Goal: Task Accomplishment & Management: Manage account settings

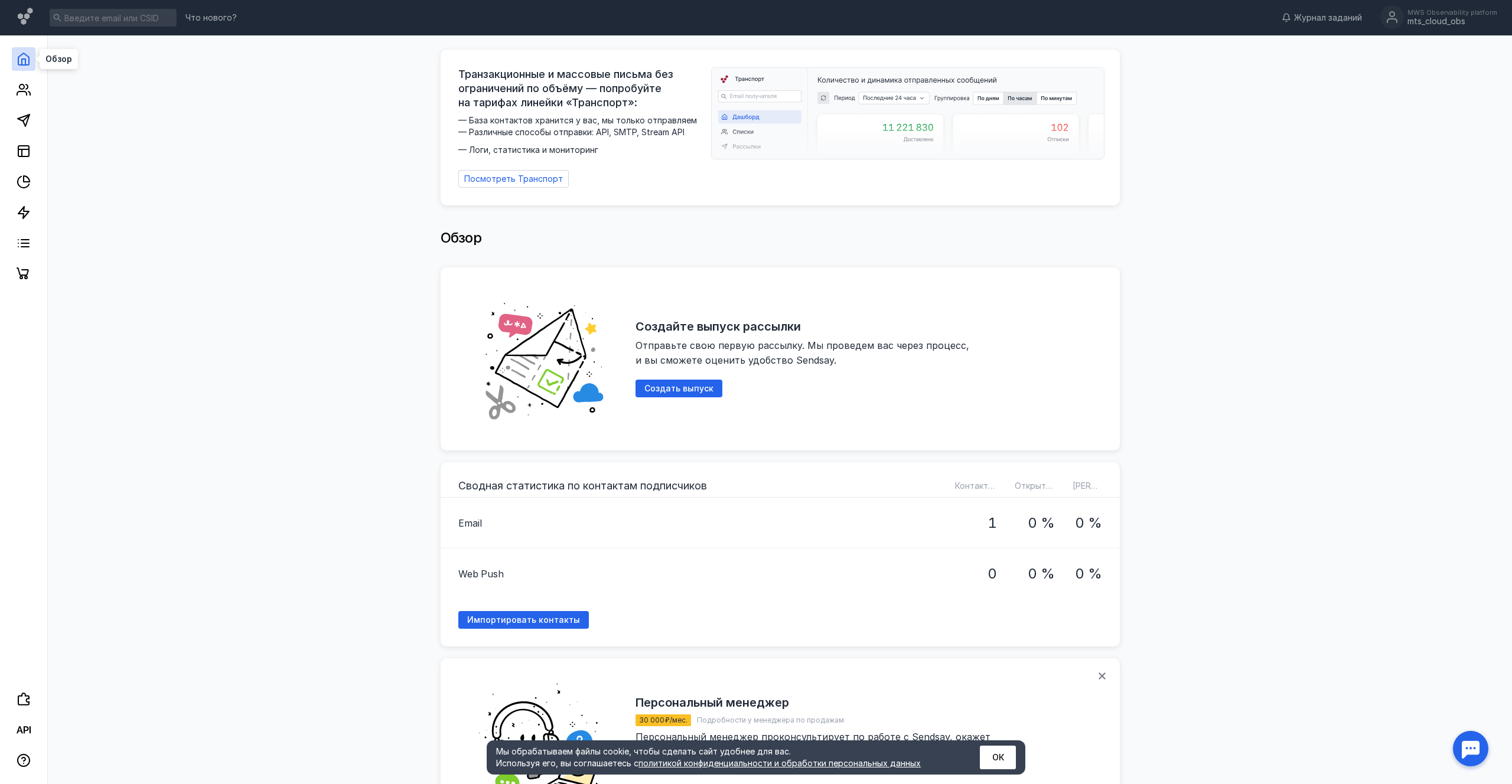
click at [19, 64] on icon at bounding box center [24, 59] width 14 height 14
click at [23, 57] on icon at bounding box center [24, 59] width 14 height 14
click at [27, 119] on icon at bounding box center [24, 120] width 14 height 14
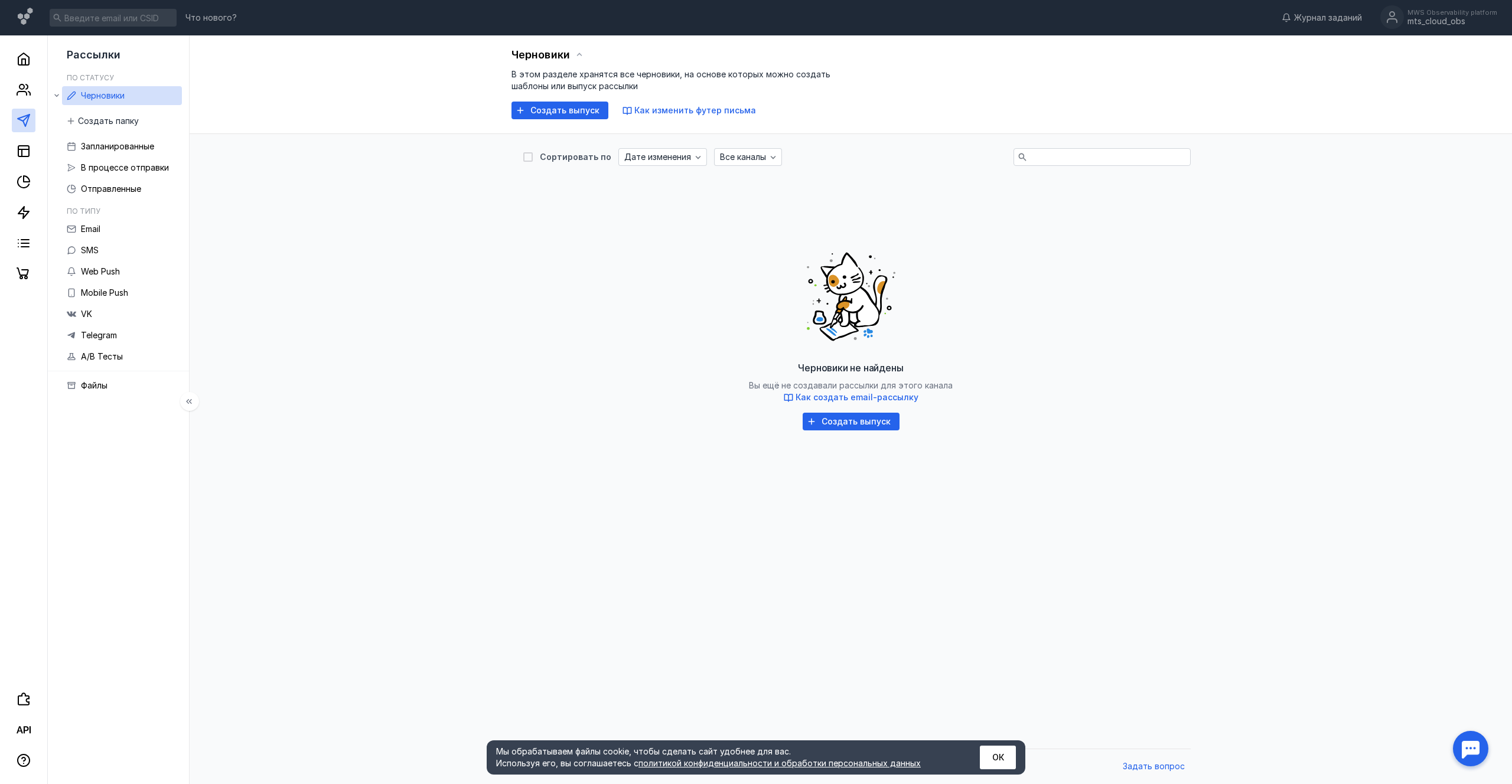
click at [128, 99] on link "Черновики" at bounding box center [122, 96] width 120 height 19
click at [90, 96] on span "Черновики" at bounding box center [102, 96] width 43 height 10
click at [553, 107] on span "Создать выпуск" at bounding box center [565, 110] width 69 height 10
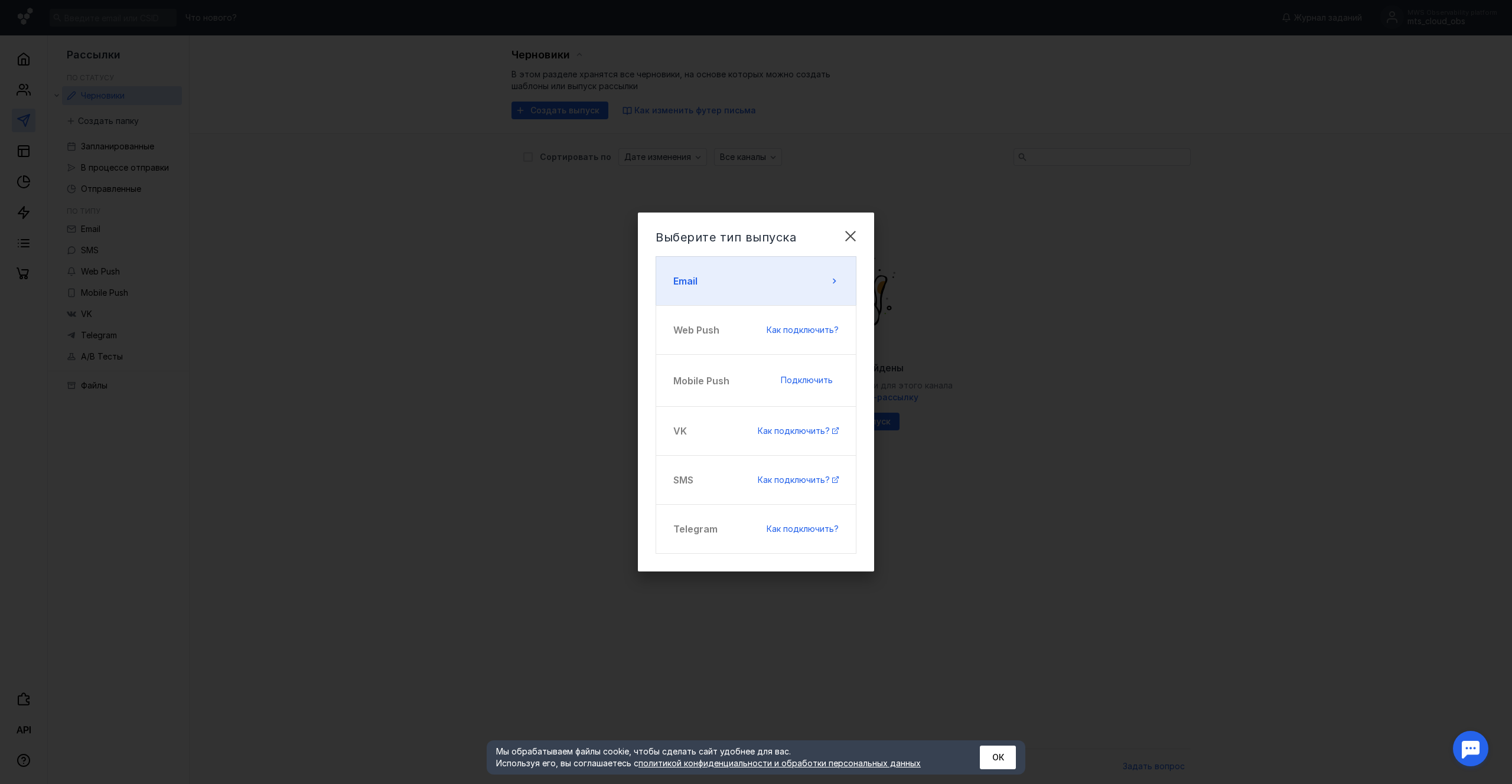
click at [831, 280] on icon at bounding box center [834, 282] width 10 height 10
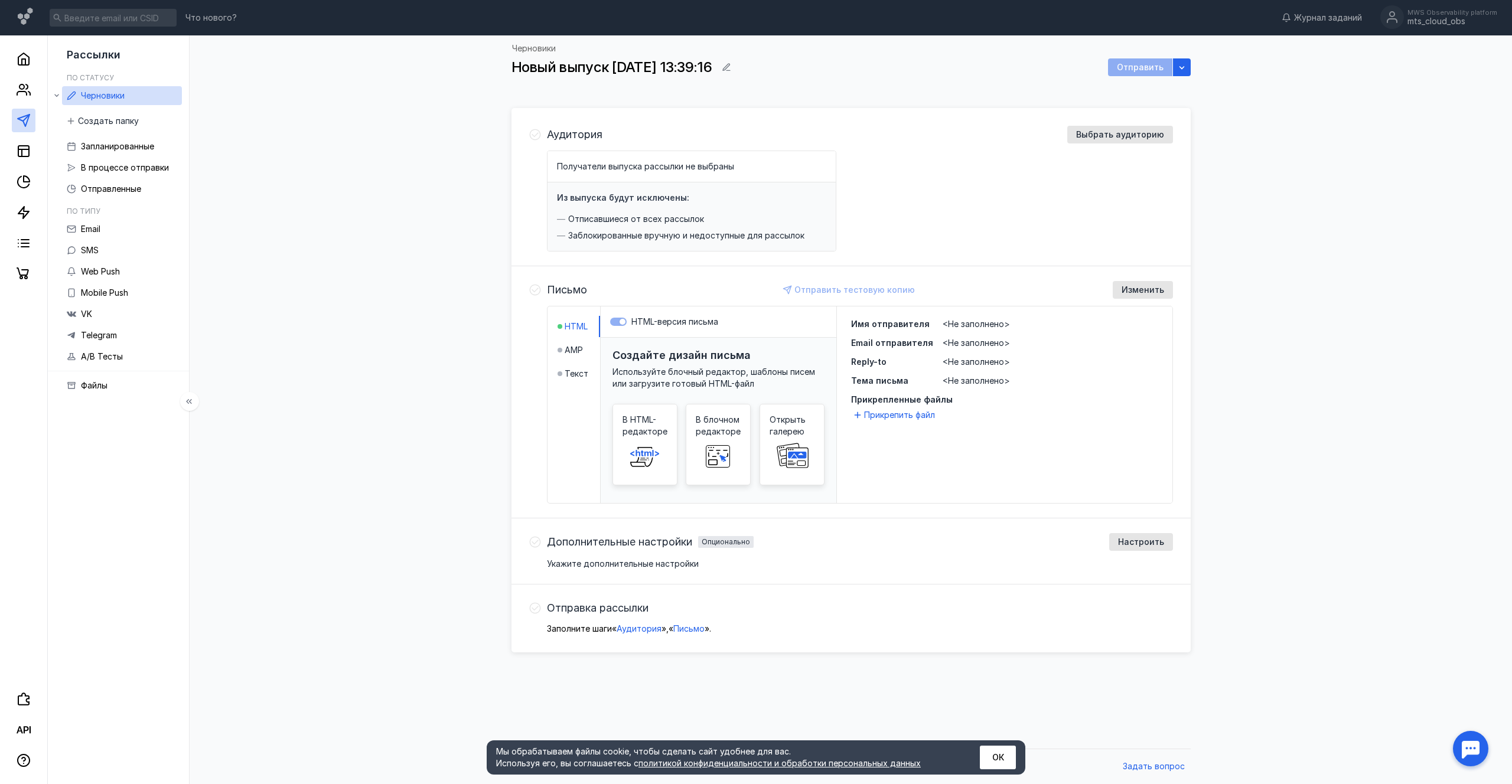
click at [92, 96] on span "Черновики" at bounding box center [102, 96] width 43 height 10
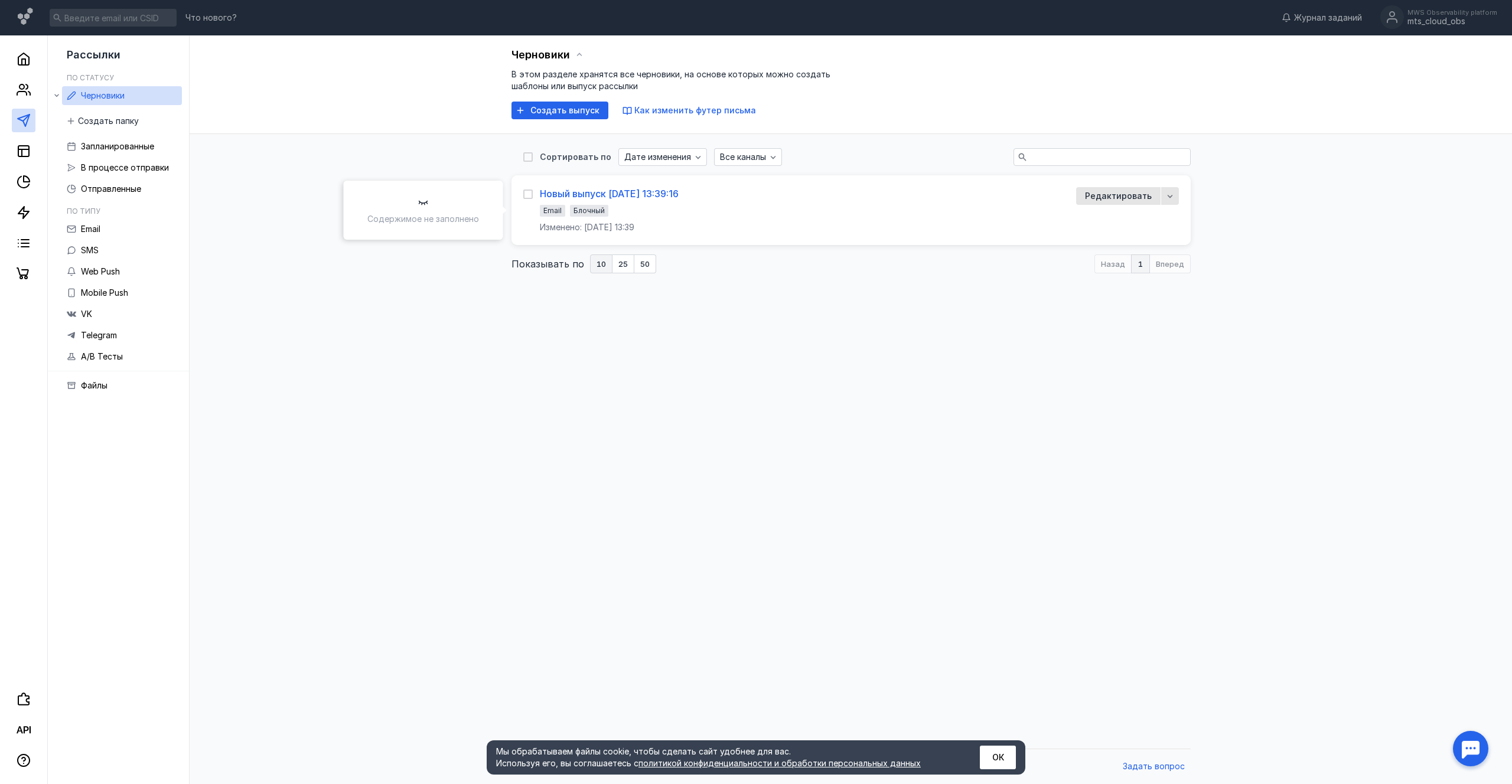
click at [622, 193] on div "Новый выпуск [DATE] 13:39:16" at bounding box center [609, 194] width 139 height 12
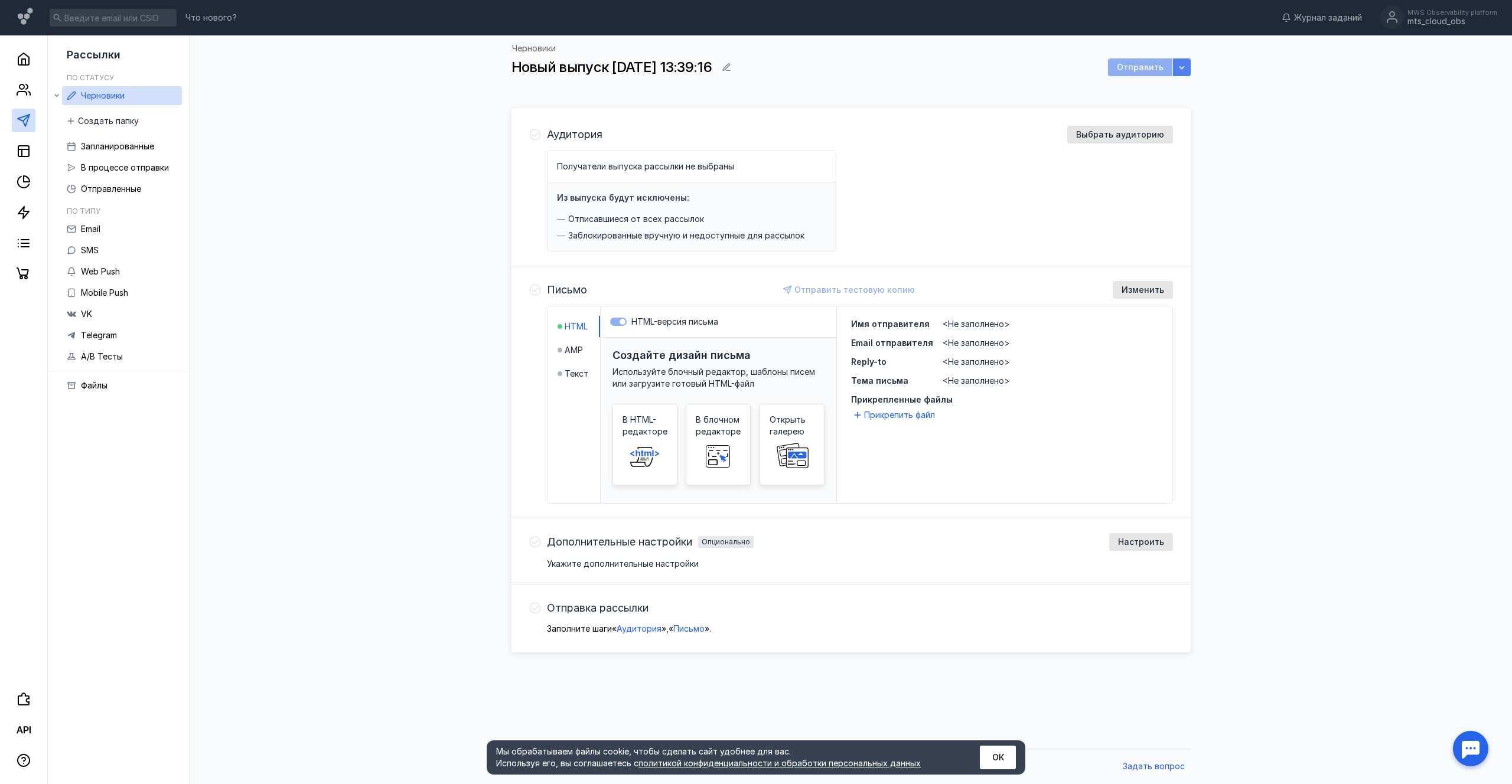
click at [1189, 67] on div "button" at bounding box center [1182, 67] width 18 height 18
click at [1282, 135] on div "Черновики Новый выпуск [DATE] 13:39:16 Отправить Аудитория Выбрать аудиторию По…" at bounding box center [851, 389] width 1299 height 708
click at [126, 98] on link "Черновики" at bounding box center [122, 96] width 120 height 19
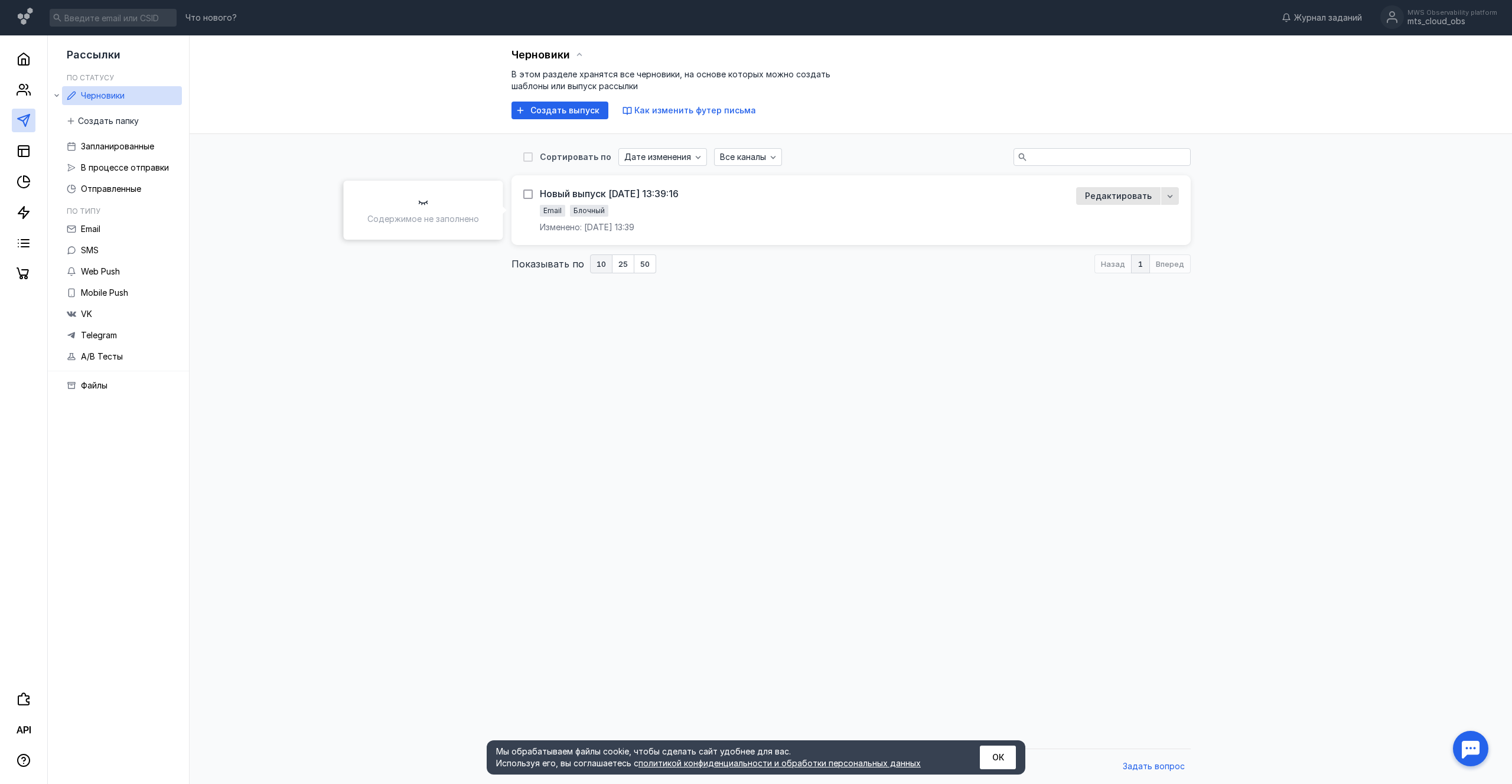
click at [523, 196] on div at bounding box center [528, 195] width 10 height 10
click at [523, 196] on input "checkbox" at bounding box center [527, 192] width 8 height 8
checkbox input "true"
click at [1170, 191] on div "button" at bounding box center [1170, 197] width 12 height 12
click at [1123, 299] on div "Удал ить" at bounding box center [1146, 291] width 83 height 21
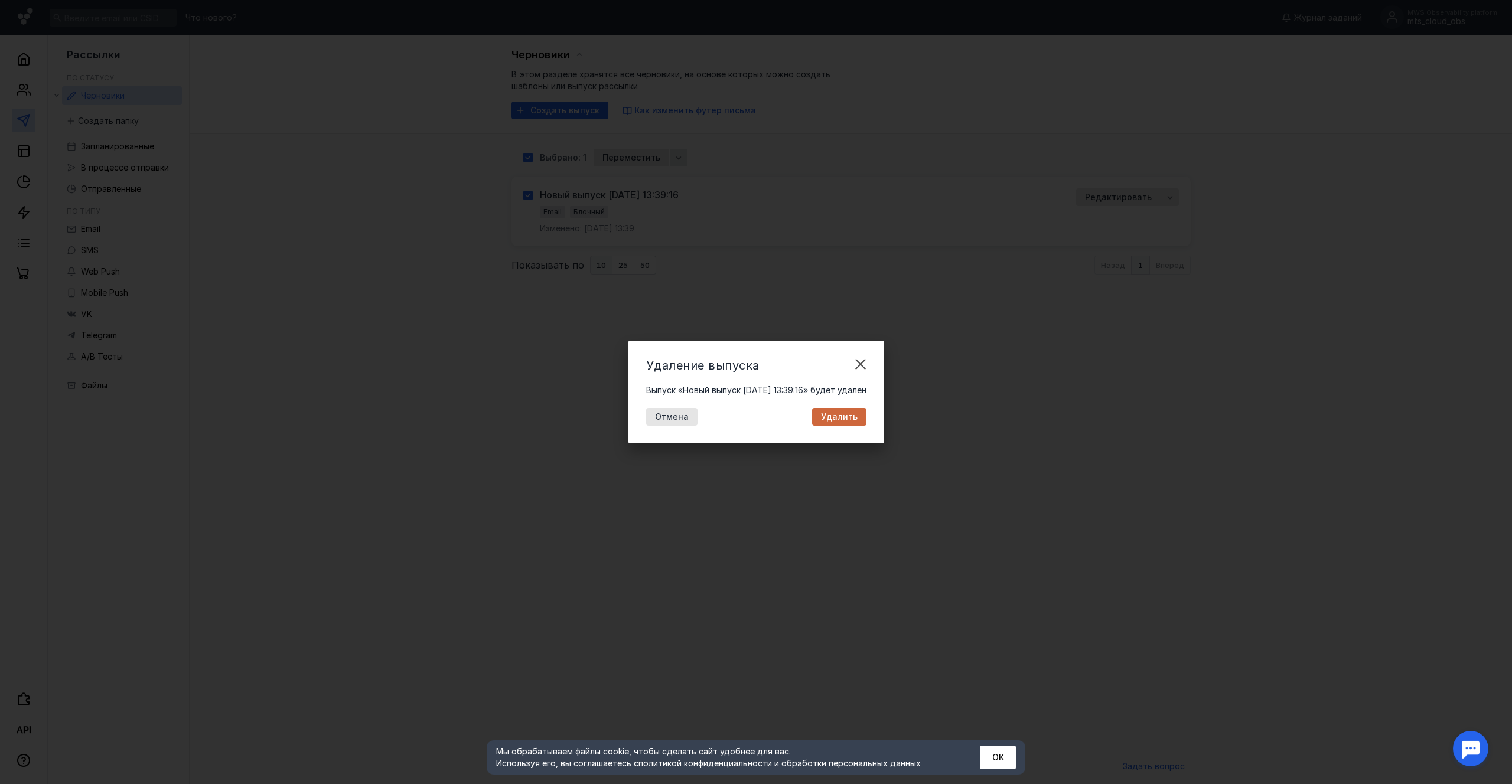
click at [845, 422] on div "Удалить" at bounding box center [839, 417] width 54 height 18
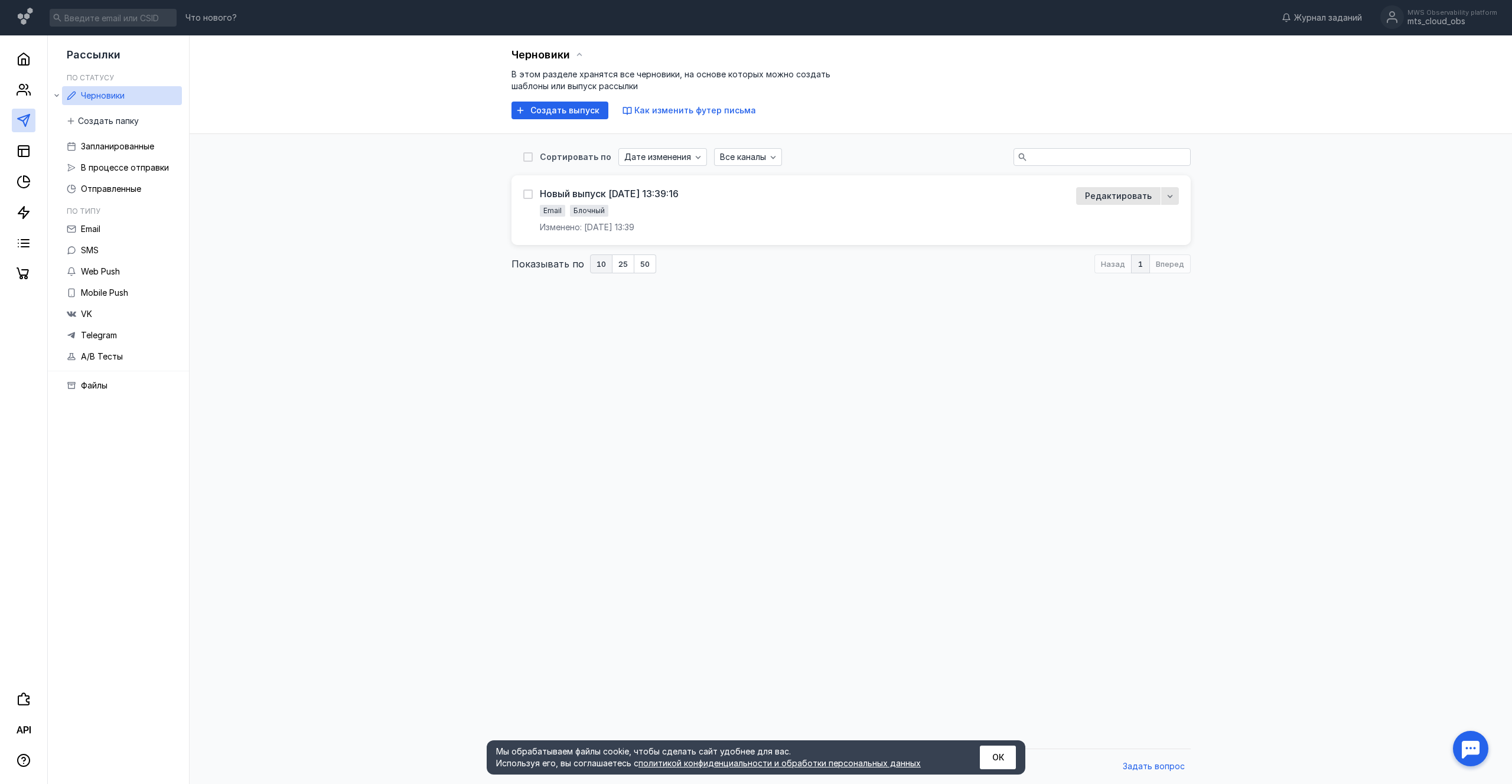
click at [399, 194] on div "Сортировать по Дате изменения Все каналы Новый выпуск [DATE] 13:39:16 Email Бло…" at bounding box center [851, 438] width 1299 height 609
click at [550, 110] on span "Создать выпуск" at bounding box center [565, 110] width 69 height 10
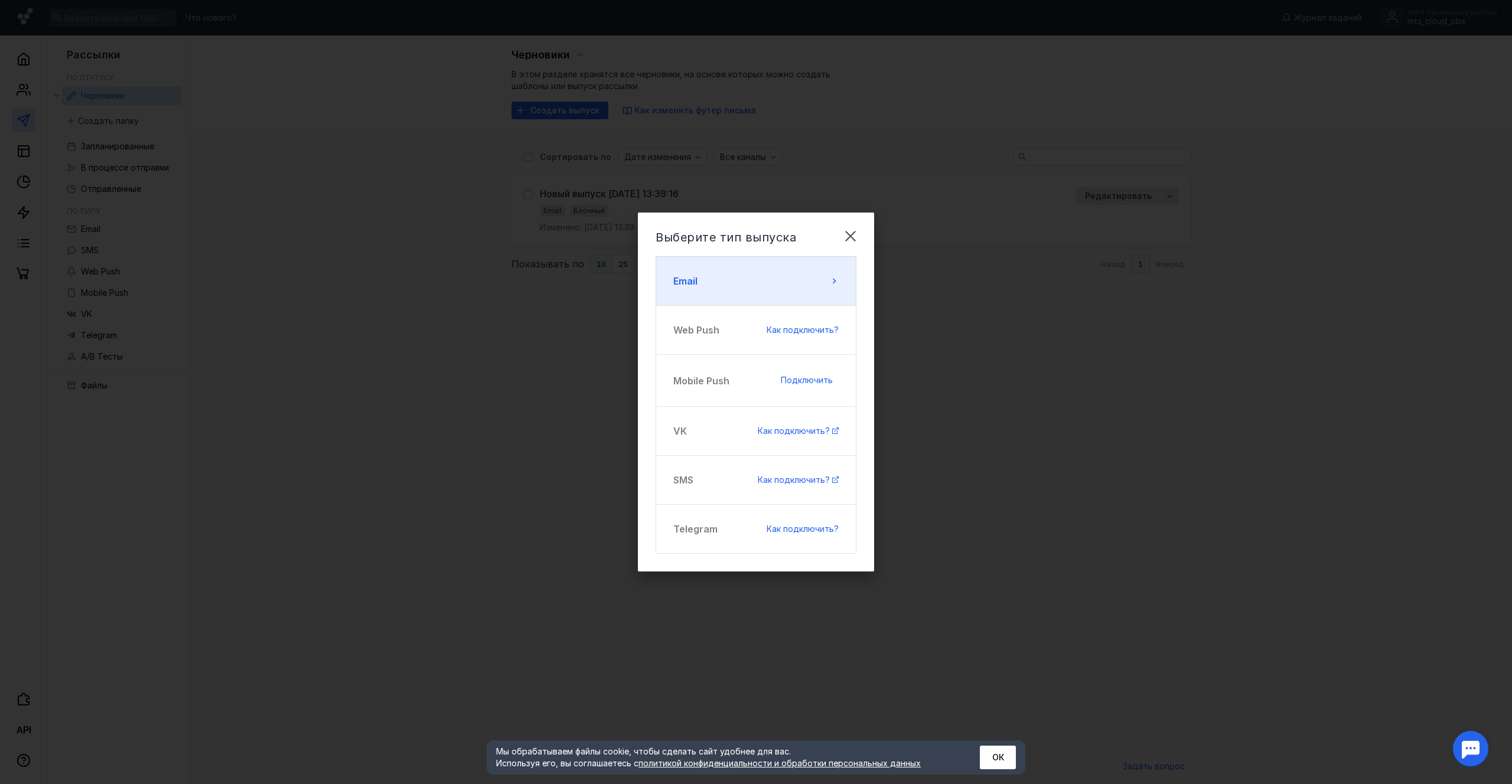
click at [747, 282] on button "Email" at bounding box center [756, 281] width 201 height 49
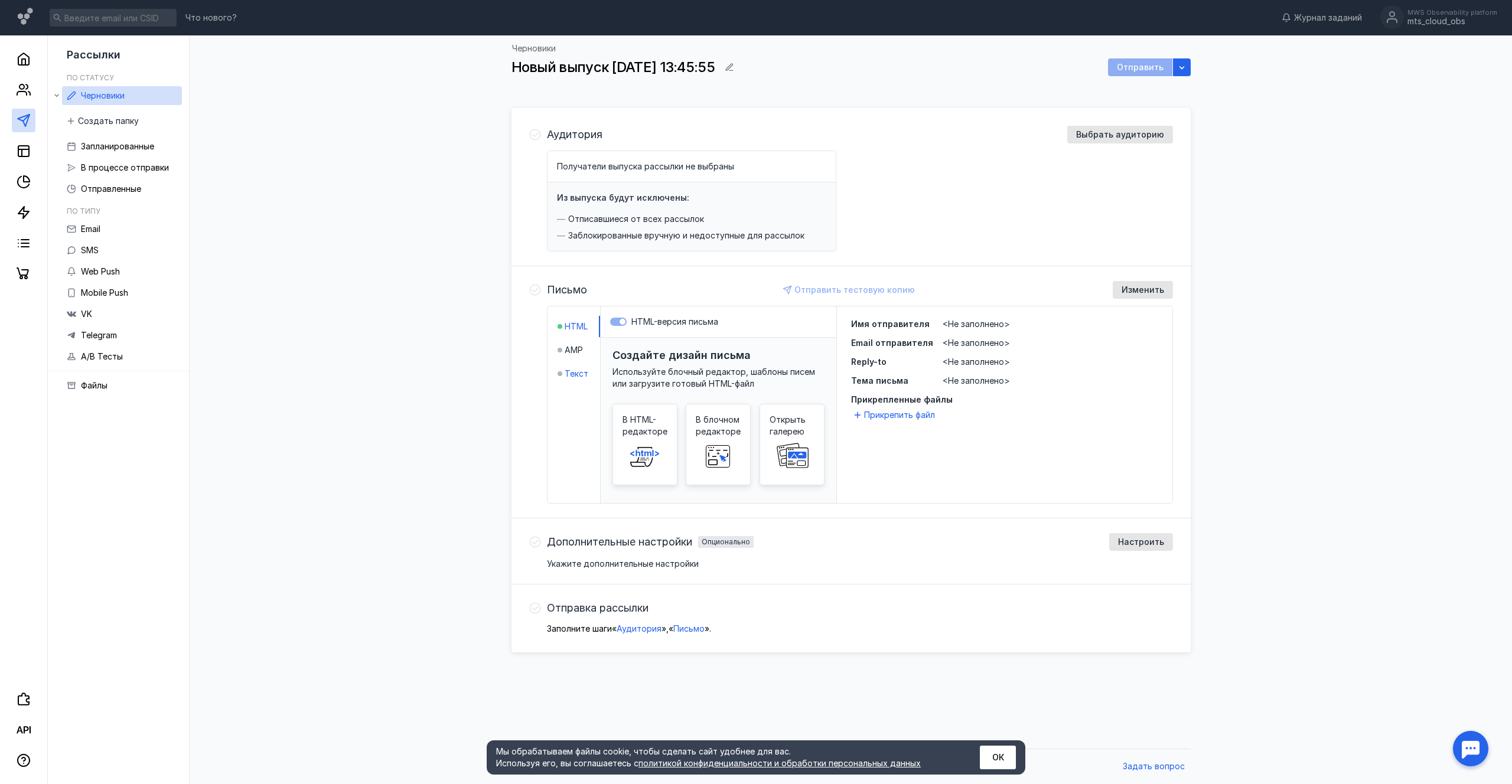
click at [571, 374] on span "Текст" at bounding box center [576, 374] width 24 height 12
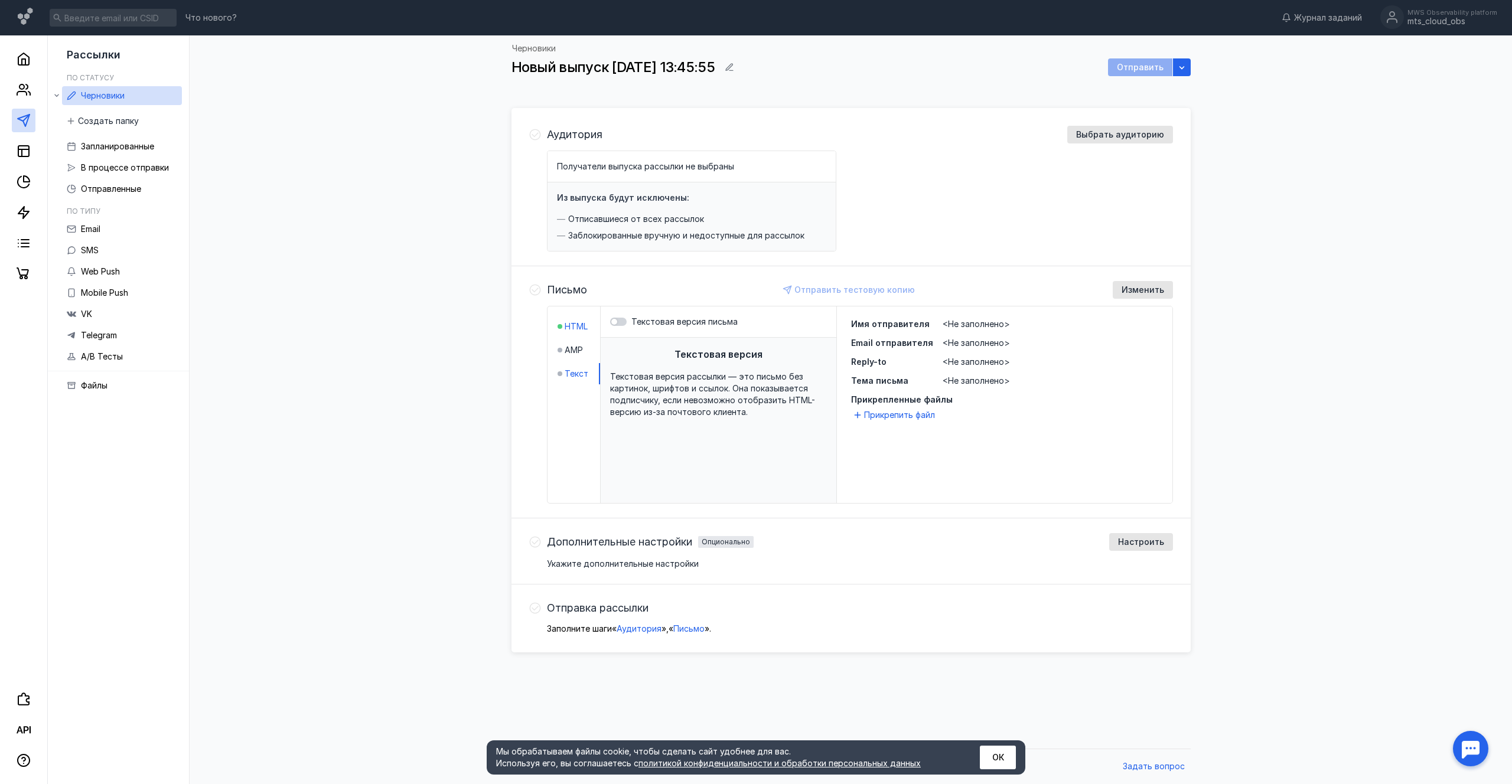
click at [573, 321] on span "HTML" at bounding box center [575, 327] width 23 height 12
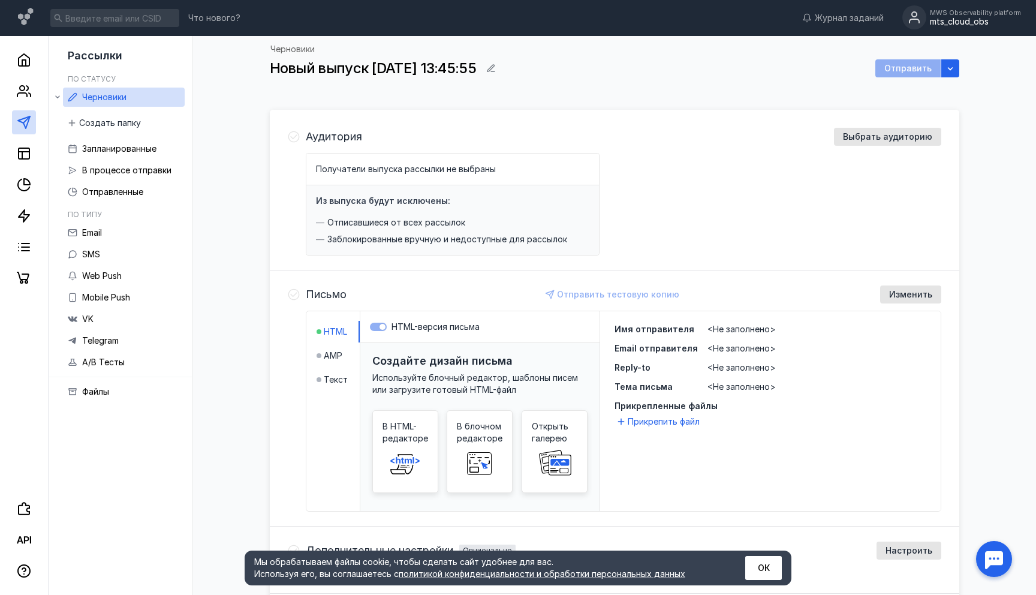
click at [962, 17] on div "mts_cloud_obs" at bounding box center [975, 22] width 91 height 10
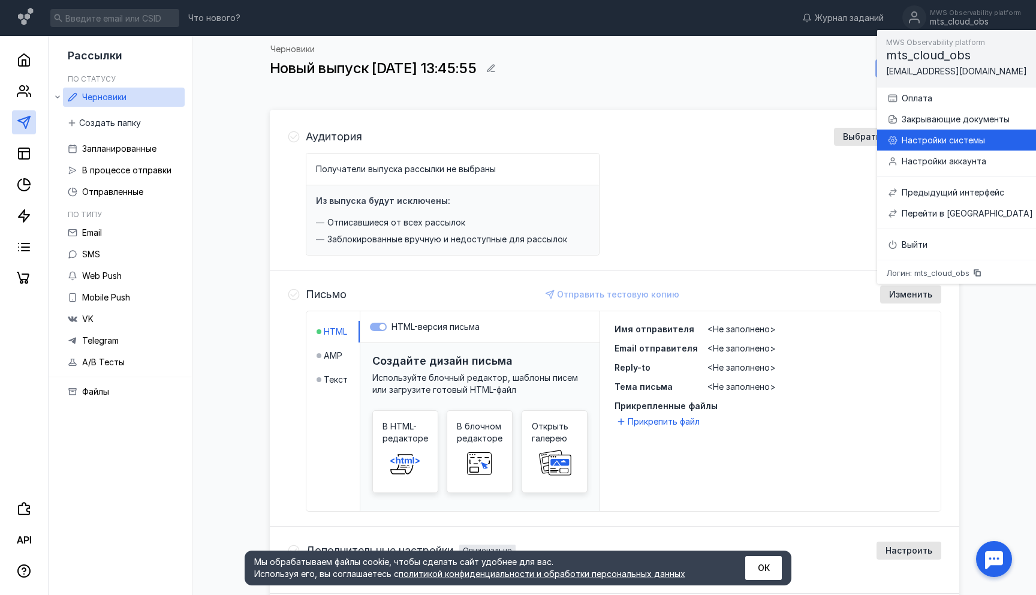
click at [943, 141] on div "Настройки системы" at bounding box center [967, 140] width 131 height 12
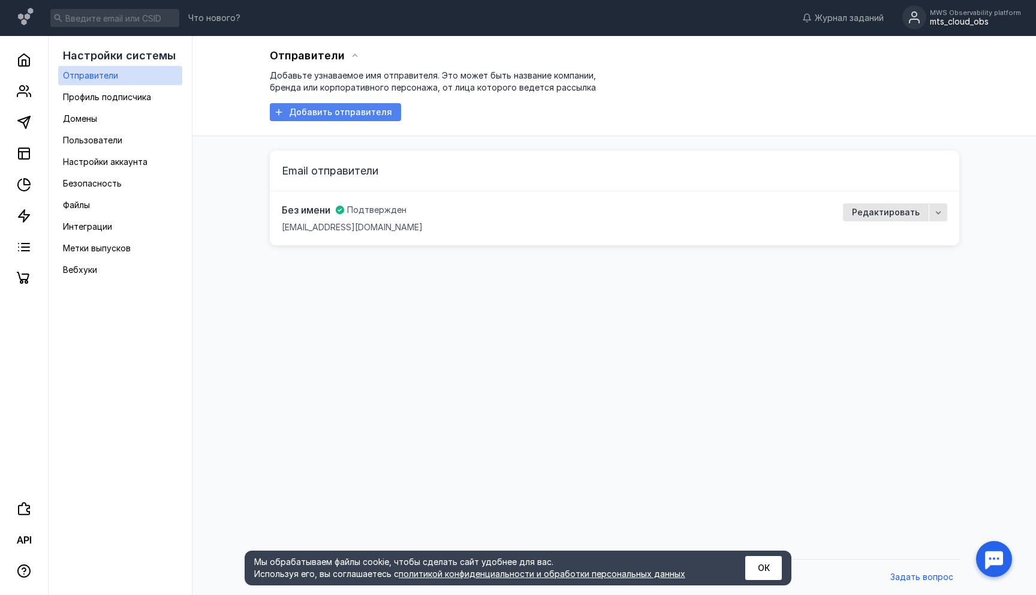
click at [330, 112] on span "Добавить отправителя" at bounding box center [340, 112] width 103 height 10
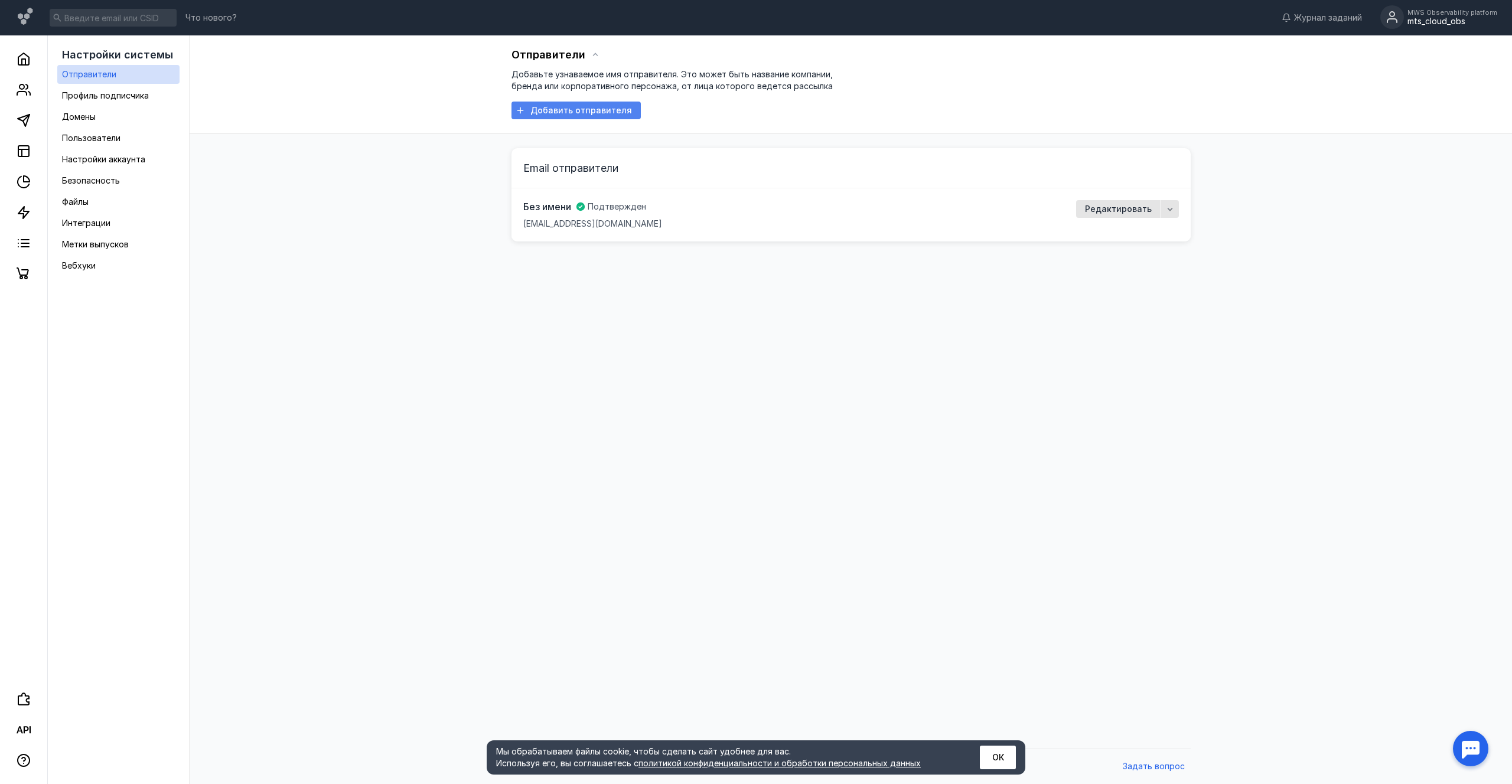
click at [584, 110] on span "Добавить отправителя" at bounding box center [581, 110] width 101 height 10
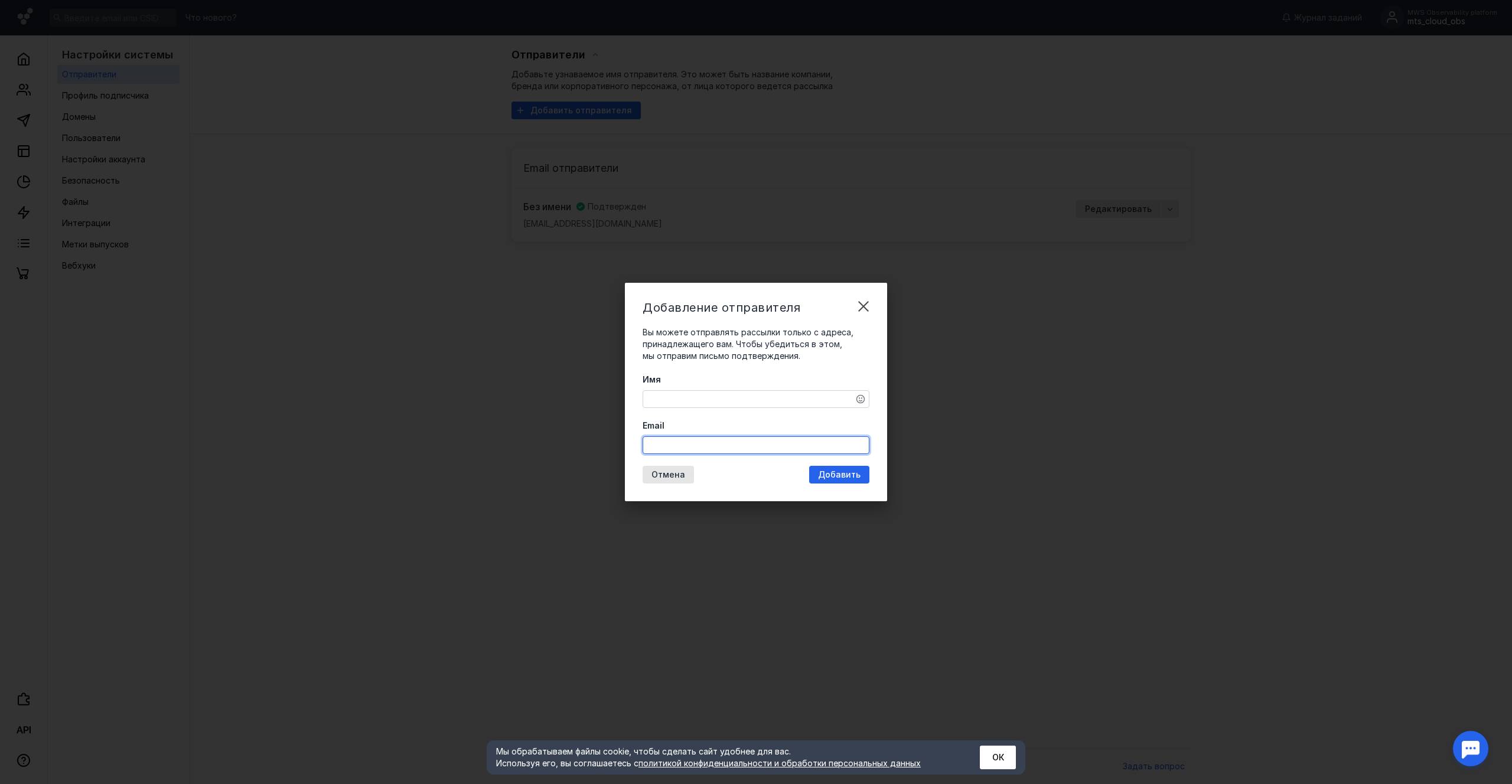
click at [670, 447] on input "Email" at bounding box center [756, 445] width 226 height 17
paste input "[EMAIL_ADDRESS][DOMAIN_NAME]"
type input "[EMAIL_ADDRESS][DOMAIN_NAME]"
click at [672, 413] on div "Имя Email [EMAIL_ADDRESS][DOMAIN_NAME]" at bounding box center [756, 415] width 227 height 81
click at [672, 399] on textarea "Имя" at bounding box center [756, 399] width 226 height 17
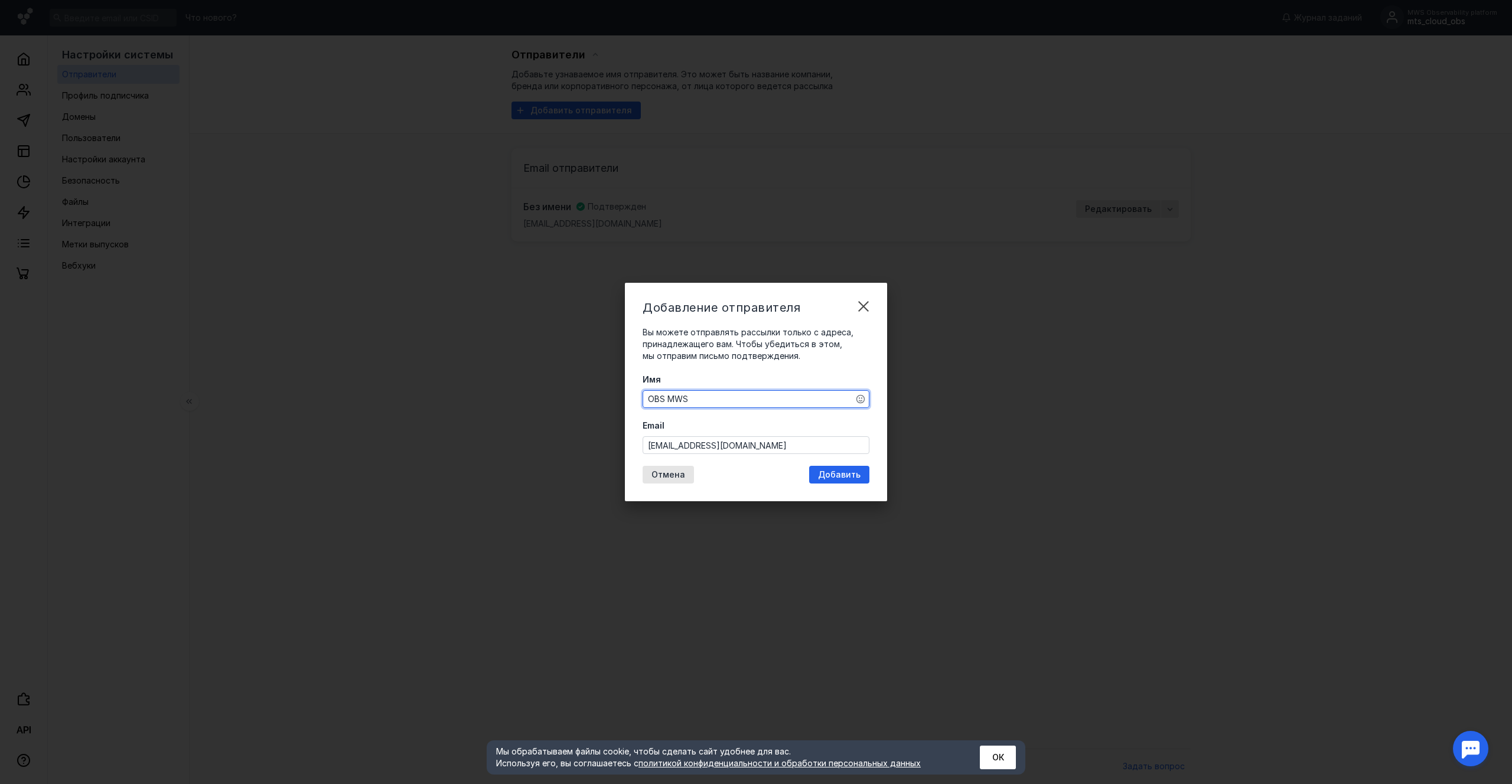
click at [664, 392] on textarea "OBS MWS" at bounding box center [756, 399] width 226 height 17
paste textarea "MWS Observability Platform"
type textarea "MWS Observability Platform"
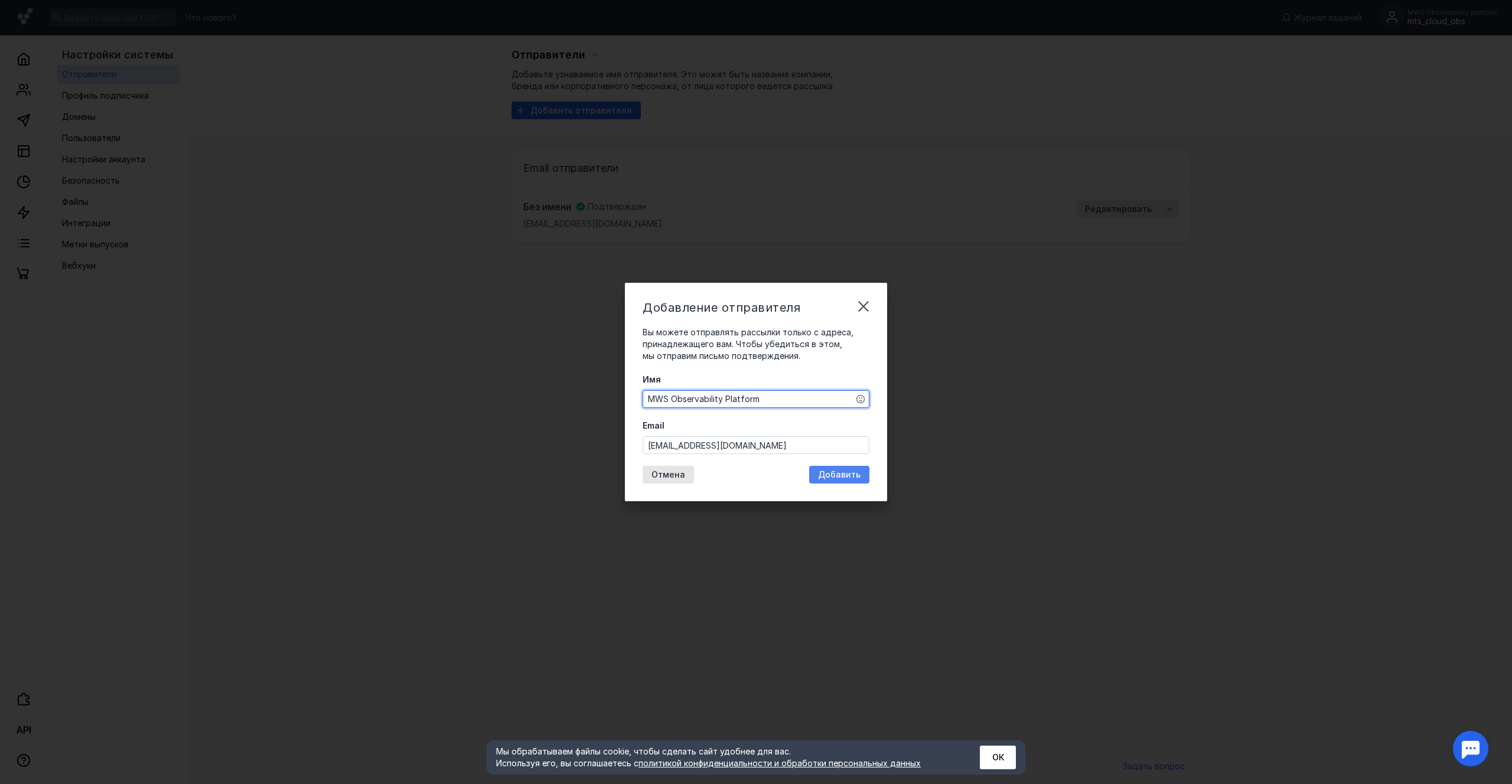
click at [837, 474] on span "Добавить" at bounding box center [839, 475] width 42 height 10
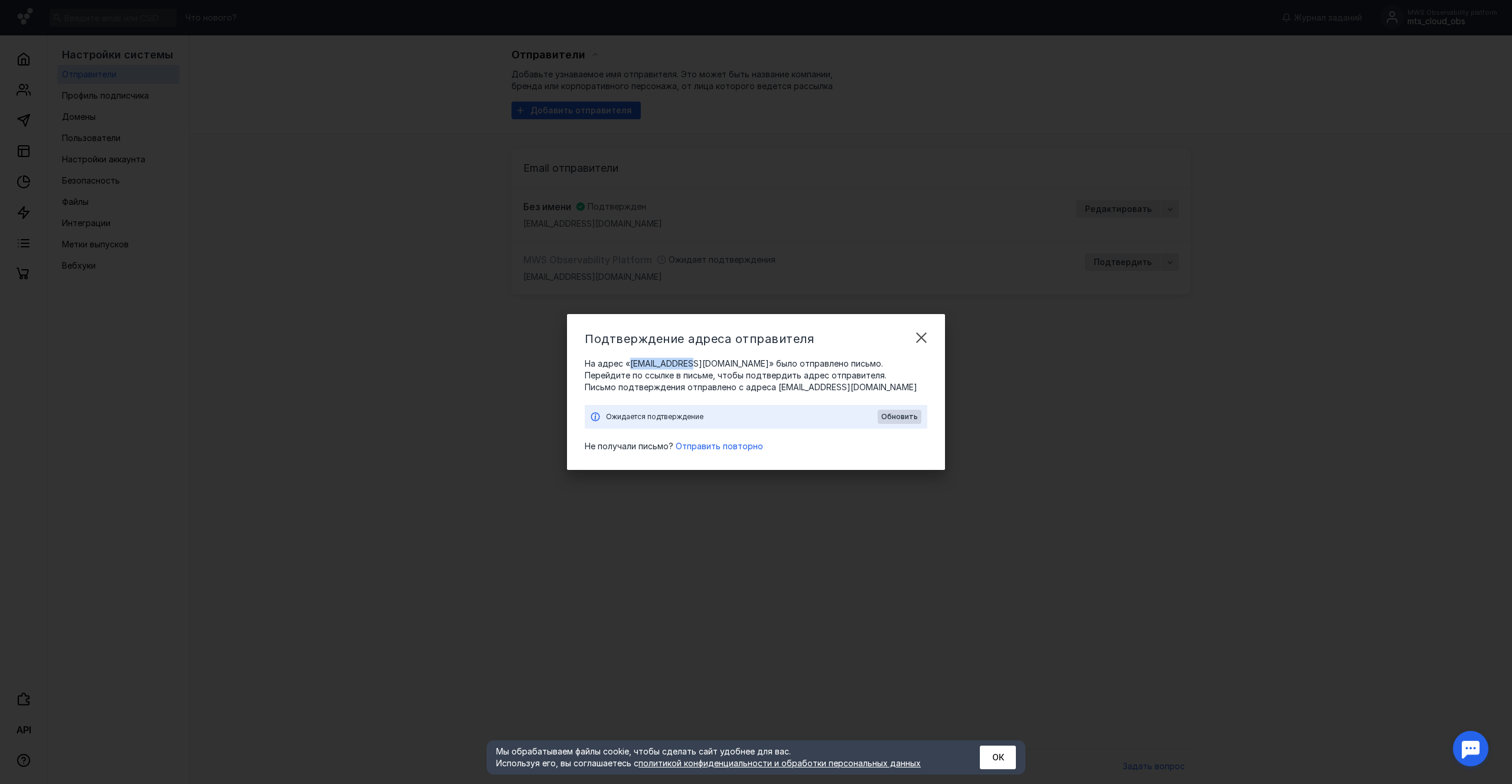
drag, startPoint x: 694, startPoint y: 362, endPoint x: 629, endPoint y: 363, distance: 65.0
click at [629, 363] on span "На адрес «[EMAIL_ADDRESS][DOMAIN_NAME]» было отправлено письмо. Перейдите по сс…" at bounding box center [756, 369] width 343 height 24
copy span "[EMAIL_ADDRESS][DOMAIN_NAME]"
click at [777, 401] on div "На адрес «[EMAIL_ADDRESS][DOMAIN_NAME]» было отправлено письмо. Перейдите по сс…" at bounding box center [756, 405] width 343 height 95
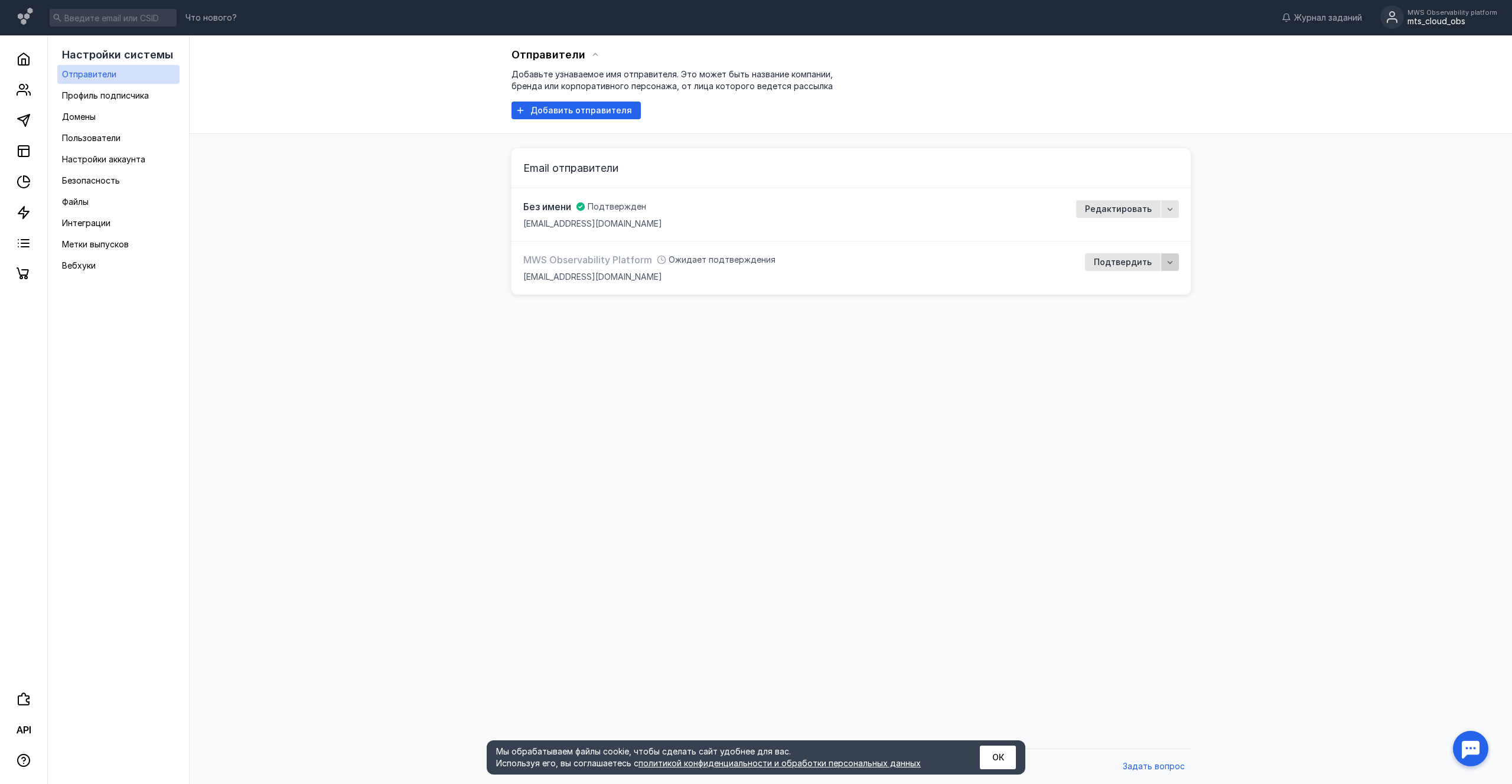
click at [1171, 259] on icon "button" at bounding box center [1170, 263] width 10 height 10
click at [1019, 413] on div "Отправители Добавьте узнаваемое имя отправителя. Это может быть название компан…" at bounding box center [851, 389] width 1299 height 708
